Goal: Find specific page/section: Locate item on page

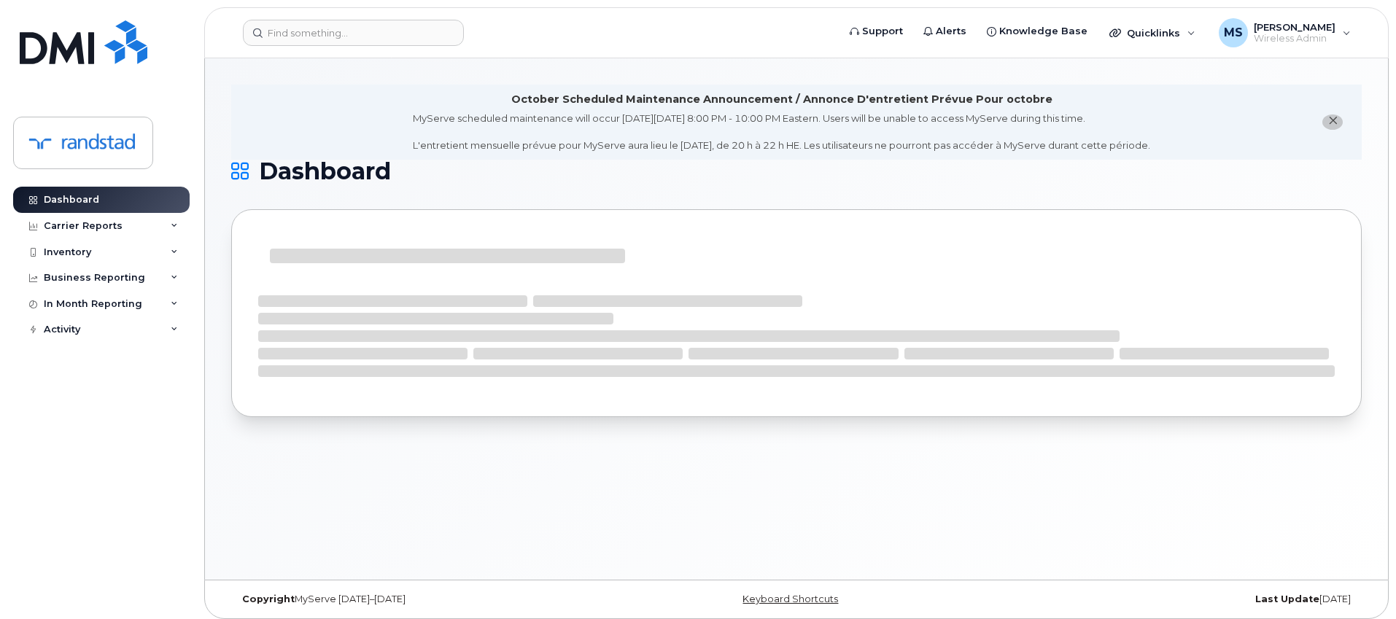
drag, startPoint x: 357, startPoint y: 84, endPoint x: 355, endPoint y: 12, distance: 71.5
click at [356, 76] on div "October Scheduled Maintenance Announcement / Annonce D'entretient Prévue Pour o…" at bounding box center [796, 319] width 1183 height 522
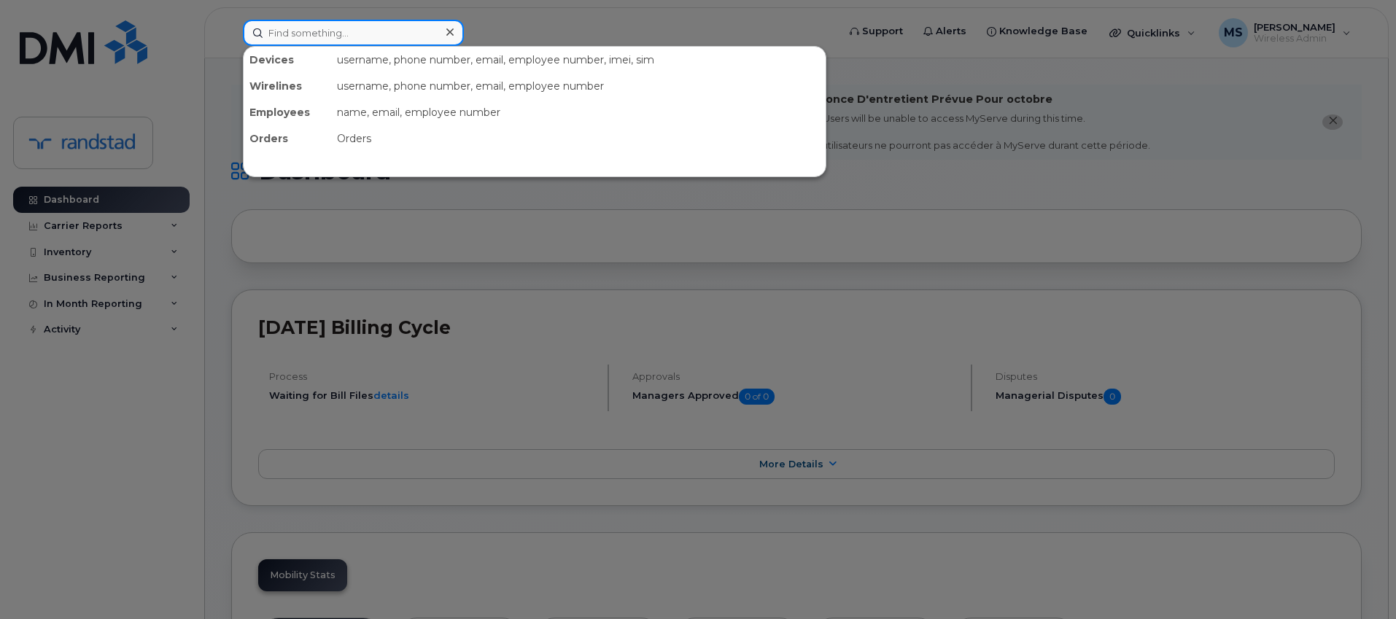
click at [338, 45] on div "Devices username, phone number, email, employee number, imei, sim Wirelines use…" at bounding box center [535, 33] width 585 height 26
paste input "353625287252081"
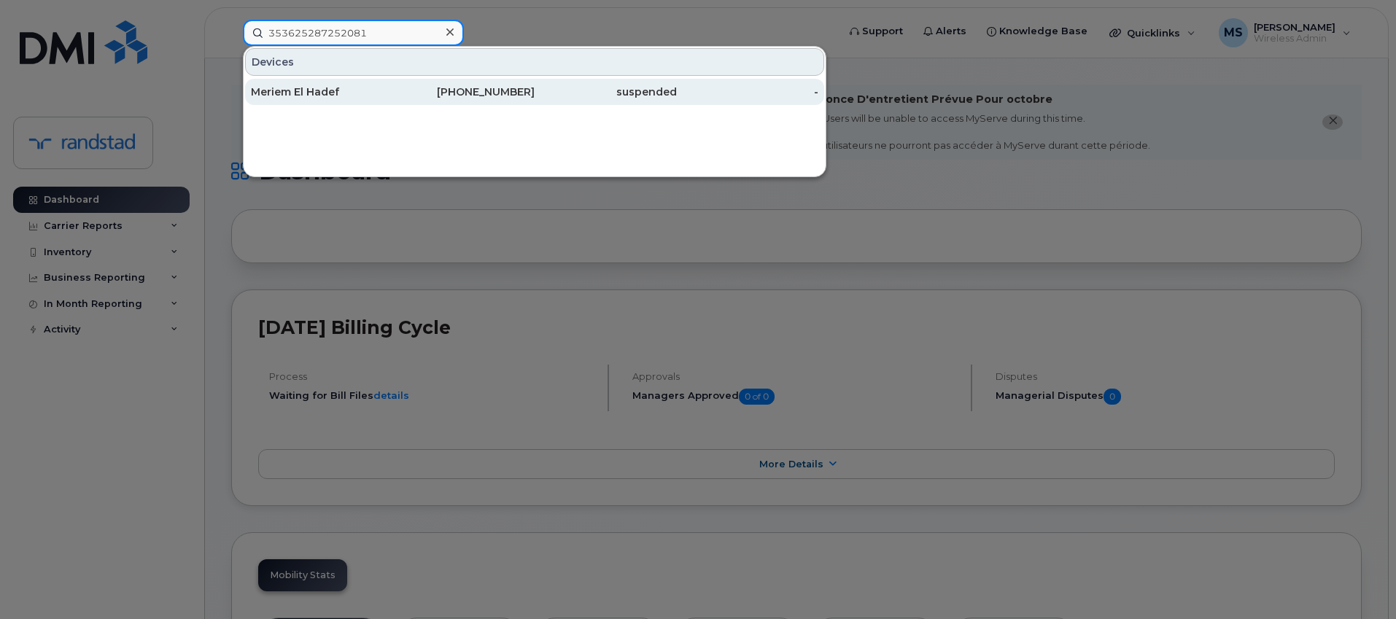
type input "353625287252081"
click at [368, 87] on div "Meriem El Hadef" at bounding box center [322, 92] width 142 height 15
